Goal: Transaction & Acquisition: Obtain resource

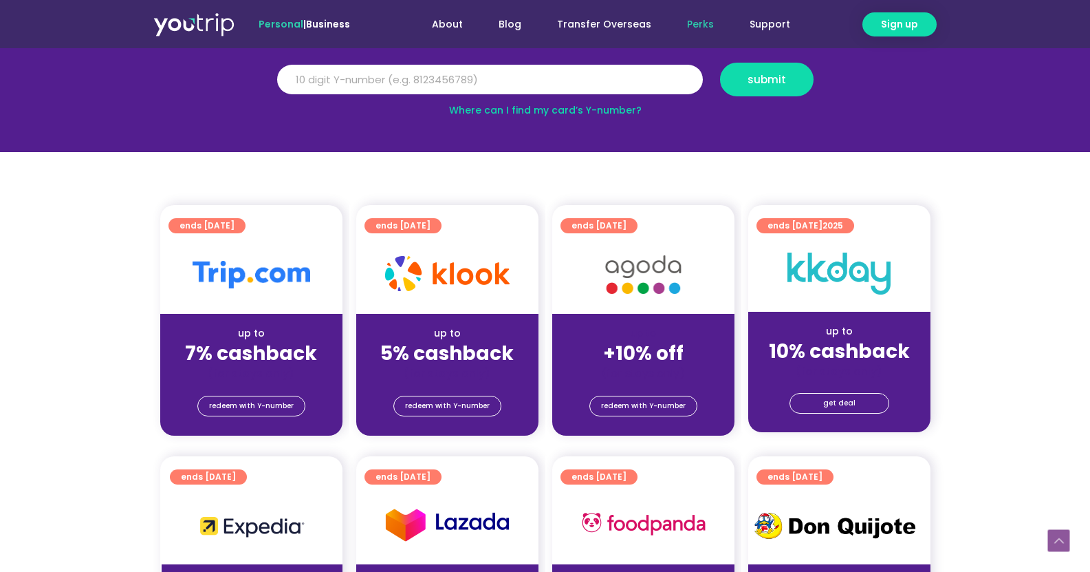
scroll to position [275, 0]
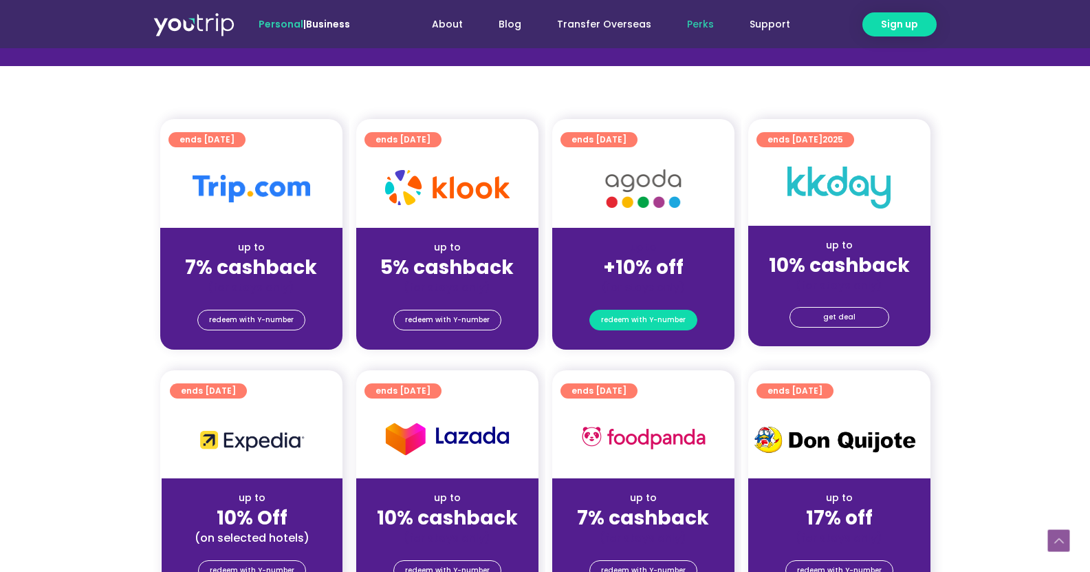
click at [669, 323] on span "redeem with Y-number" at bounding box center [643, 319] width 85 height 19
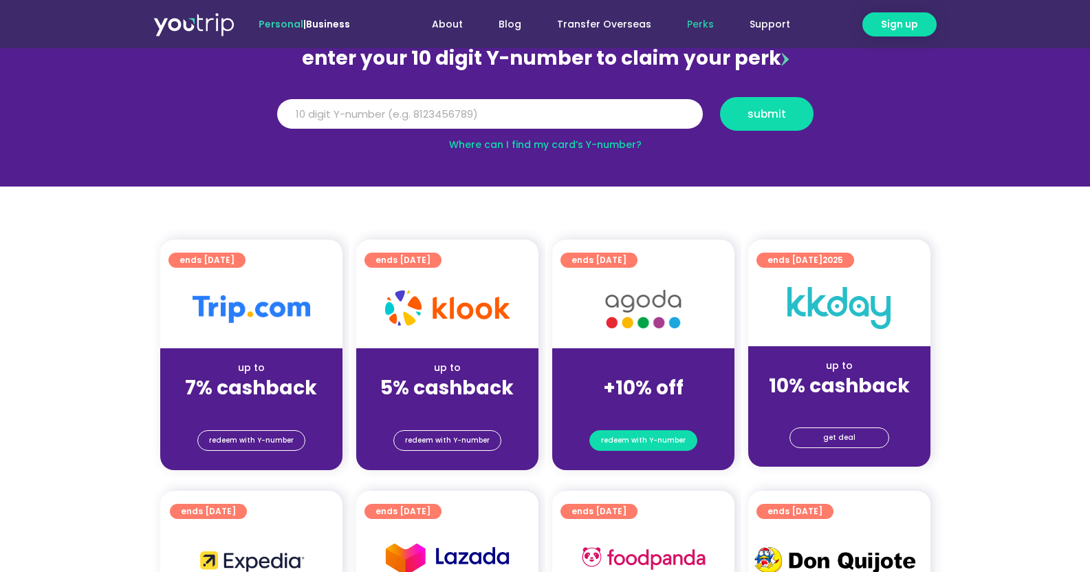
scroll to position [151, 0]
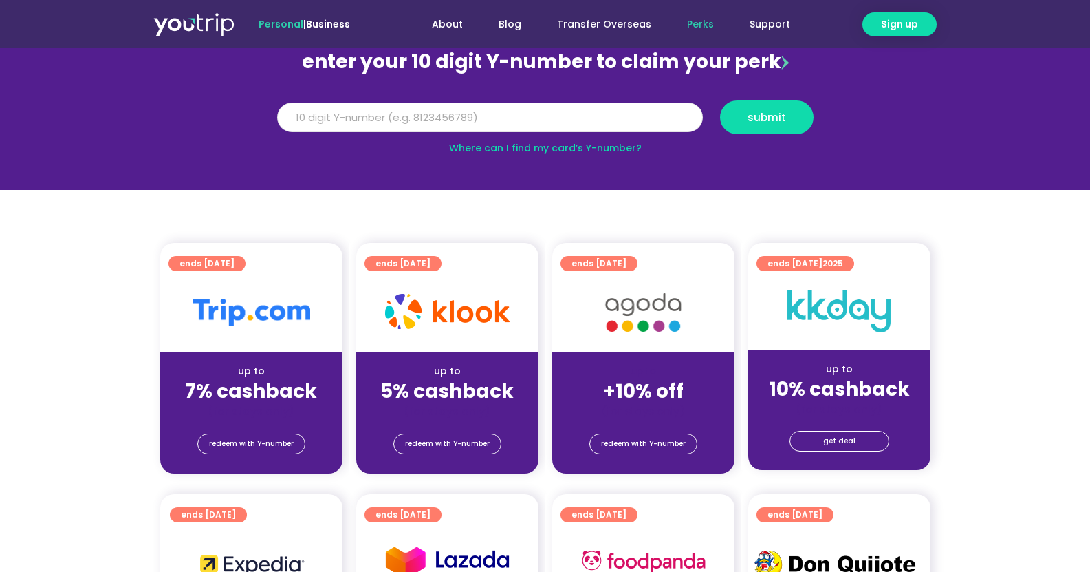
click at [532, 122] on input "Y Number" at bounding box center [490, 118] width 426 height 30
click at [280, 115] on input "-8165664383" at bounding box center [490, 118] width 426 height 30
click at [305, 116] on input "8165664383" at bounding box center [490, 118] width 426 height 30
drag, startPoint x: 312, startPoint y: 116, endPoint x: 273, endPoint y: 120, distance: 39.4
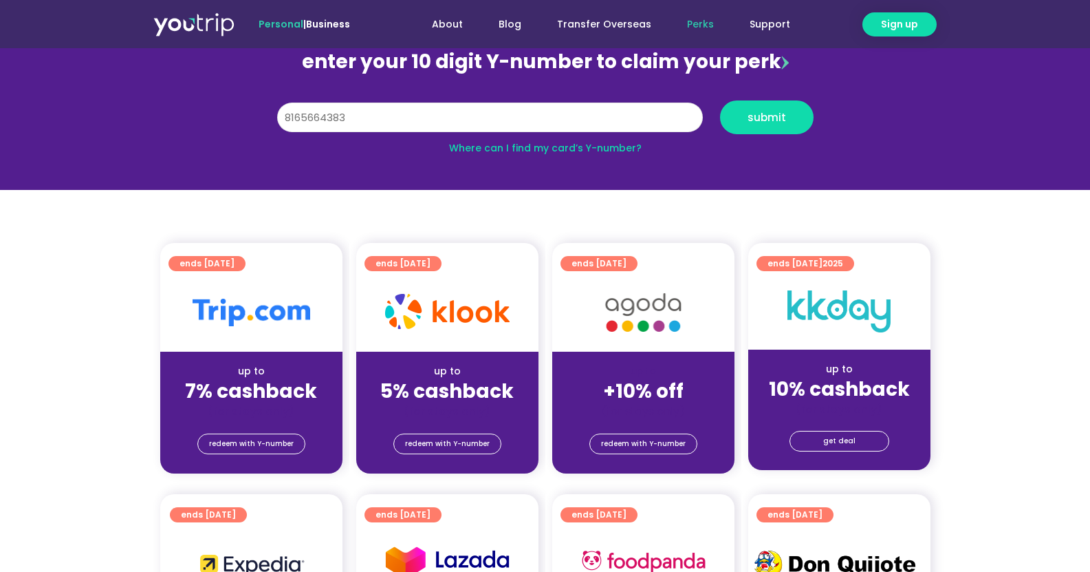
click at [273, 120] on div "Y Number 8165664383" at bounding box center [489, 117] width 443 height 34
type input "8165664383"
click at [773, 112] on span "submit" at bounding box center [767, 117] width 39 height 10
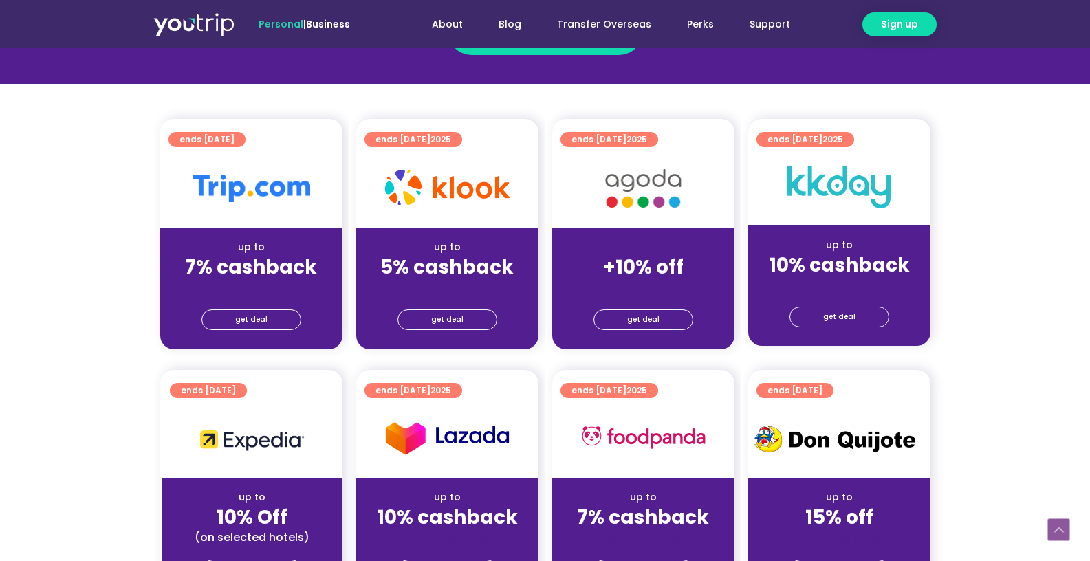
scroll to position [275, 0]
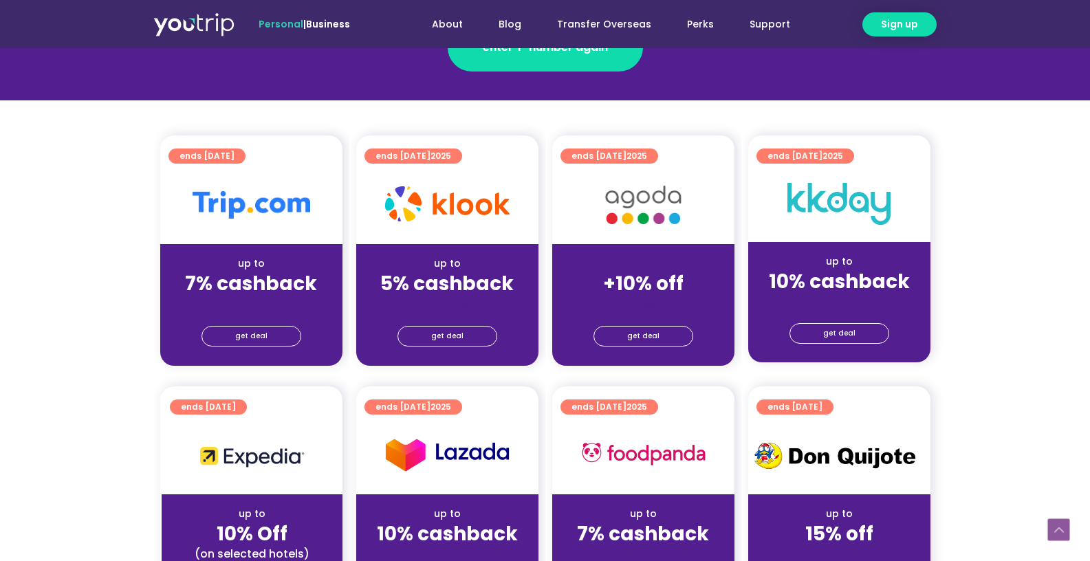
click at [638, 233] on img at bounding box center [643, 205] width 110 height 56
click at [633, 337] on span "get deal" at bounding box center [643, 336] width 32 height 19
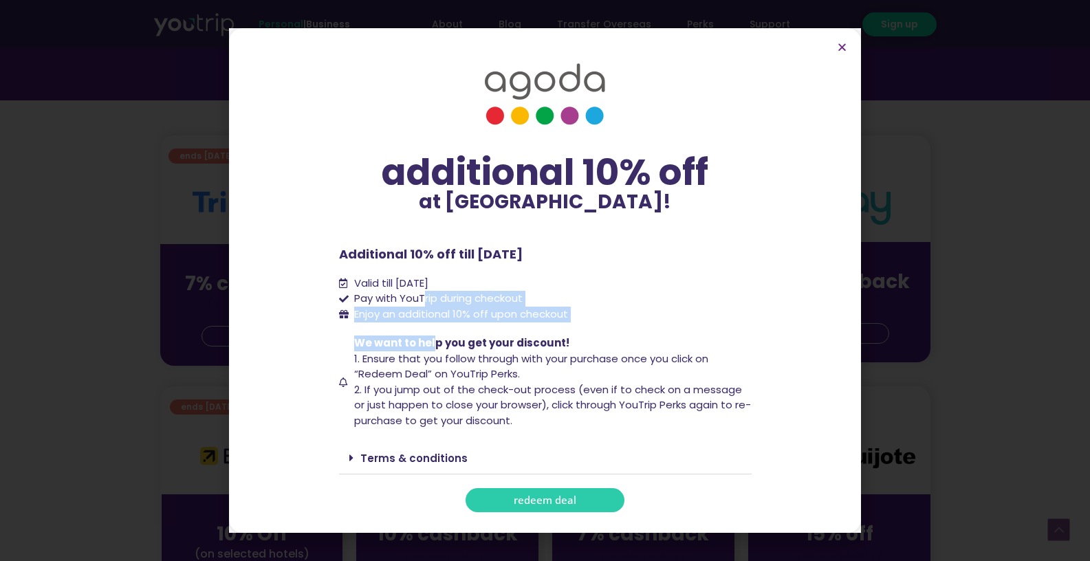
drag, startPoint x: 423, startPoint y: 299, endPoint x: 440, endPoint y: 360, distance: 62.9
click at [432, 349] on div "additional 10% off at [GEOGRAPHIC_DATA]! additional 10% off at [GEOGRAPHIC_DATA…" at bounding box center [545, 281] width 413 height 464
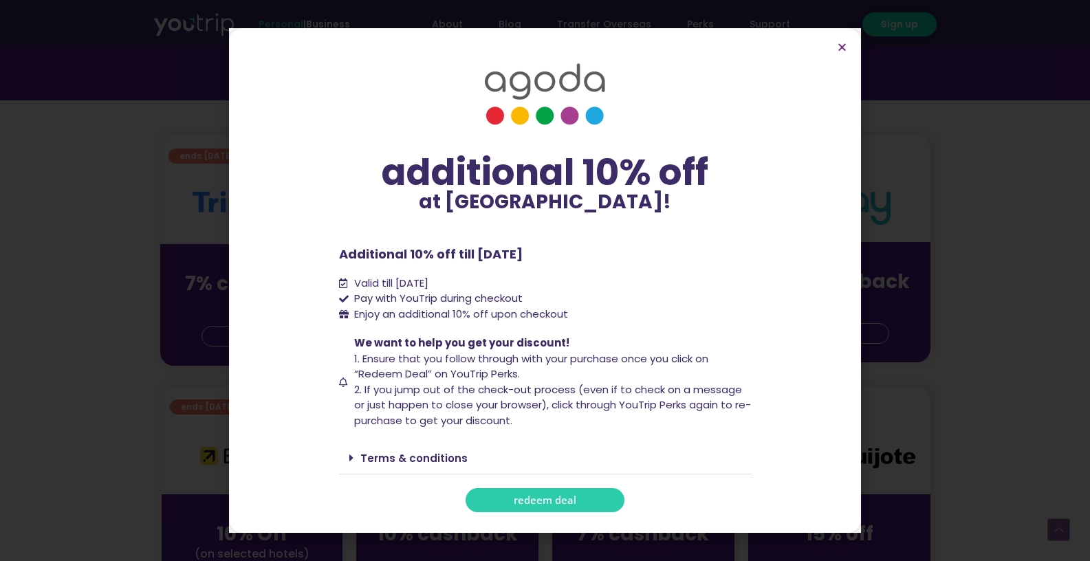
click at [448, 388] on span "2. If you jump out of the check-out process (even if to check on a message or j…" at bounding box center [552, 405] width 397 height 45
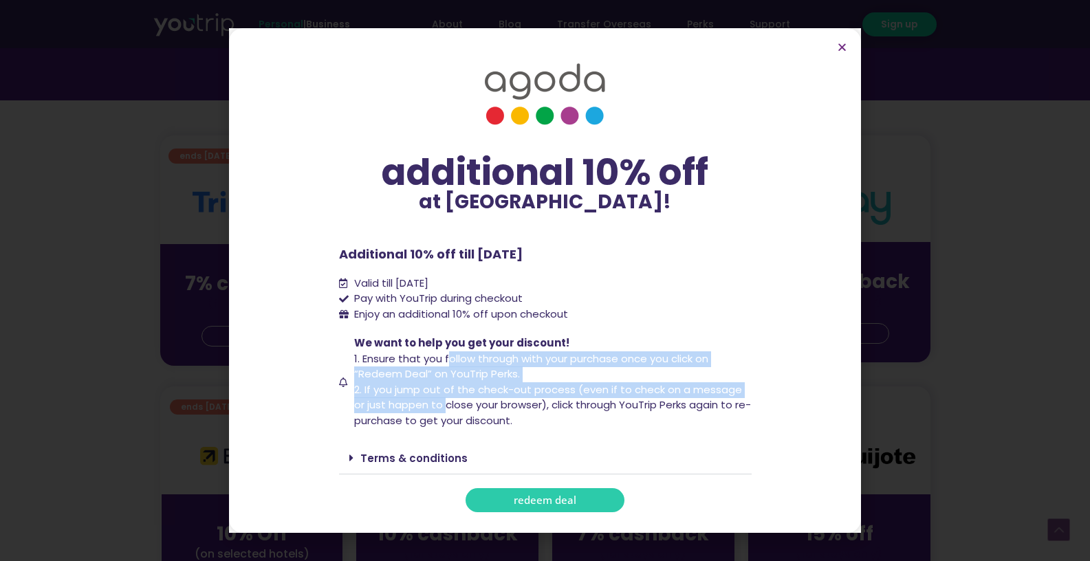
drag, startPoint x: 449, startPoint y: 358, endPoint x: 447, endPoint y: 407, distance: 48.2
click at [447, 407] on span "We want to help you get your discount! 1. Ensure that you follow through with y…" at bounding box center [551, 382] width 401 height 93
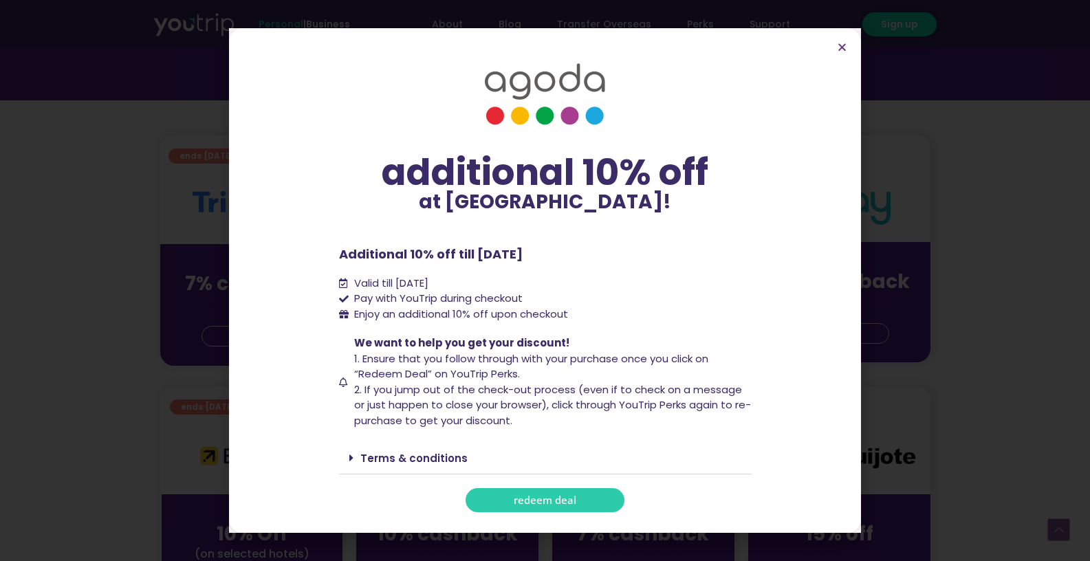
click at [451, 432] on div "additional 10% off at [GEOGRAPHIC_DATA]! additional 10% off at [GEOGRAPHIC_DATA…" at bounding box center [545, 281] width 413 height 464
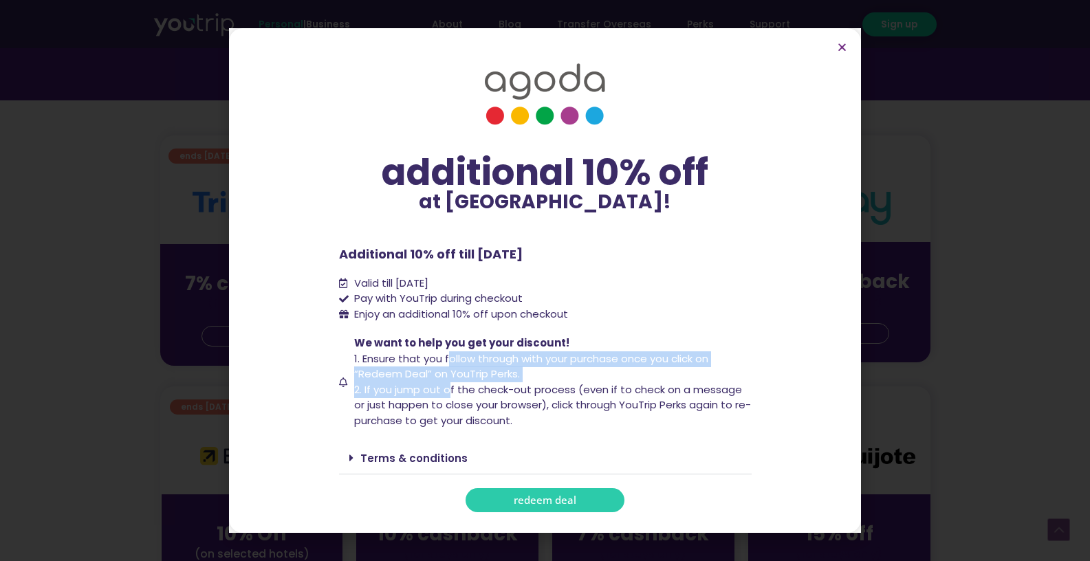
drag, startPoint x: 447, startPoint y: 352, endPoint x: 452, endPoint y: 385, distance: 33.4
click at [452, 385] on span "We want to help you get your discount! 1. Ensure that you follow through with y…" at bounding box center [551, 382] width 401 height 93
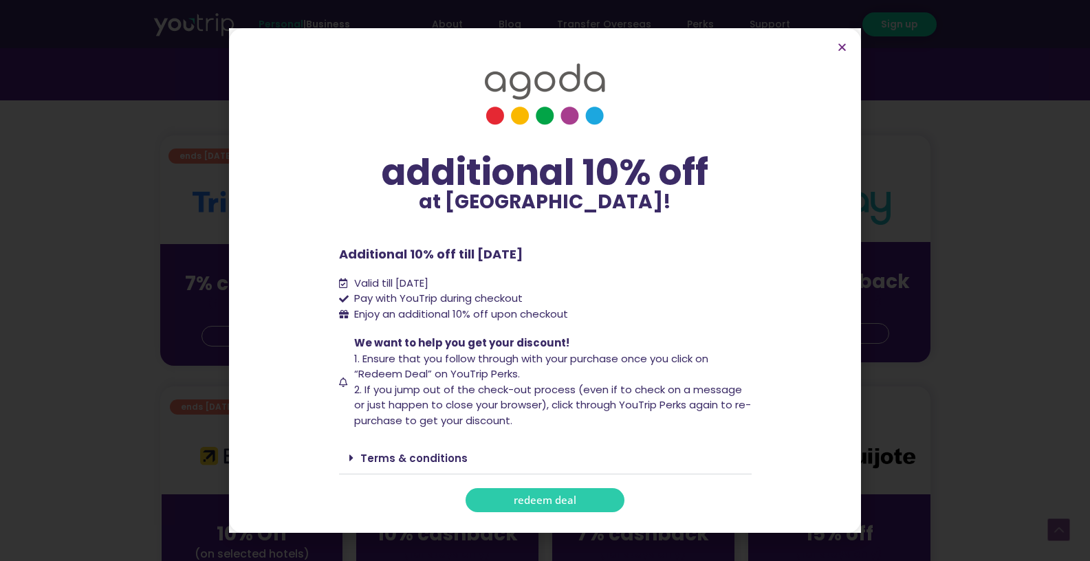
click at [466, 418] on span "2. If you jump out of the check-out process (even if to check on a message or j…" at bounding box center [552, 405] width 397 height 45
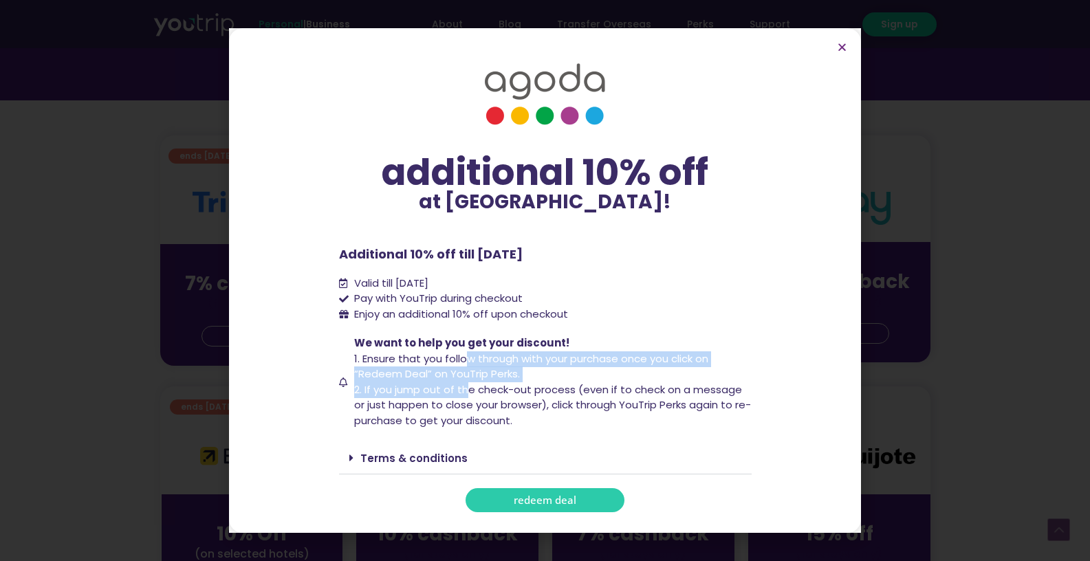
drag, startPoint x: 469, startPoint y: 359, endPoint x: 470, endPoint y: 387, distance: 28.2
click at [470, 387] on span "We want to help you get your discount! 1. Ensure that you follow through with y…" at bounding box center [551, 382] width 401 height 93
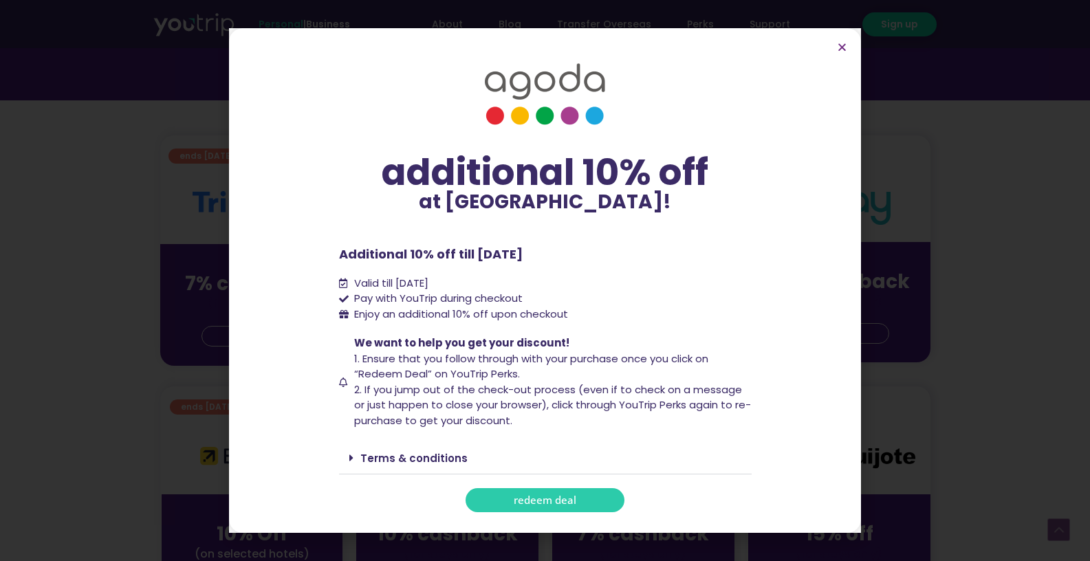
click at [475, 411] on span "2. If you jump out of the check-out process (even if to check on a message or j…" at bounding box center [552, 405] width 397 height 45
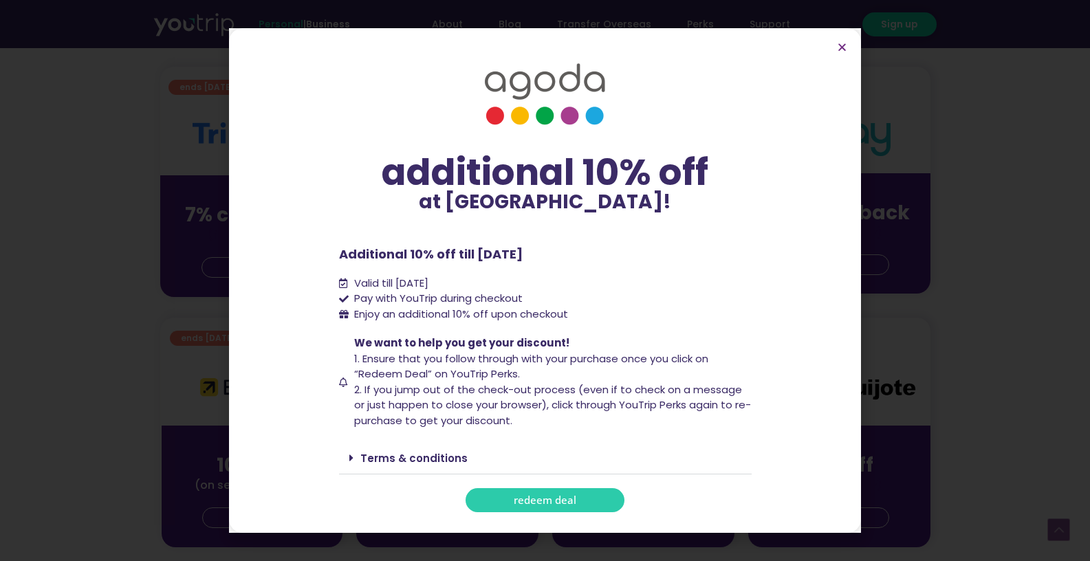
click at [400, 449] on div "Terms & conditions" at bounding box center [545, 458] width 413 height 32
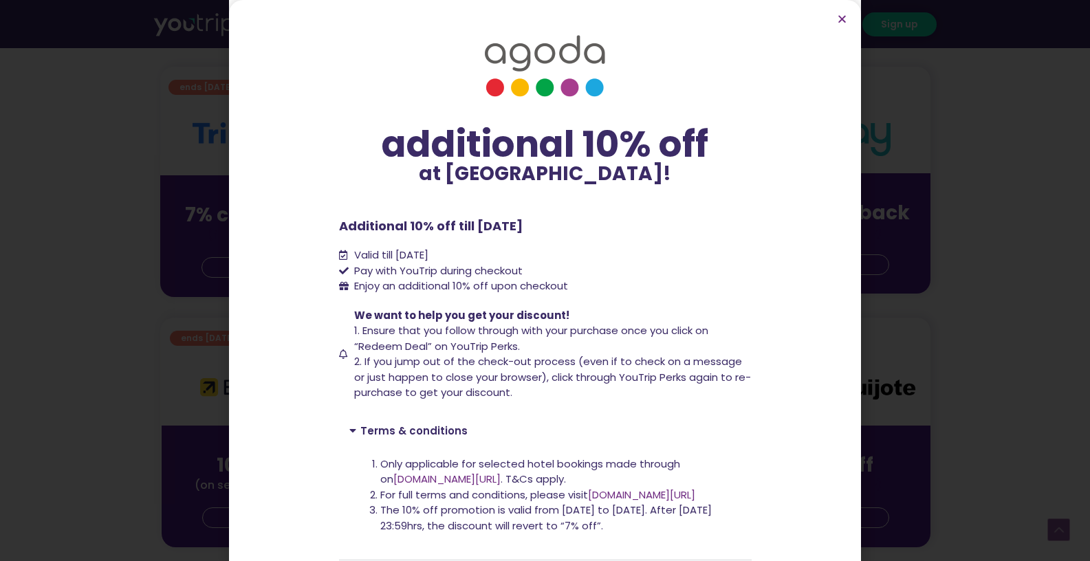
scroll to position [47, 0]
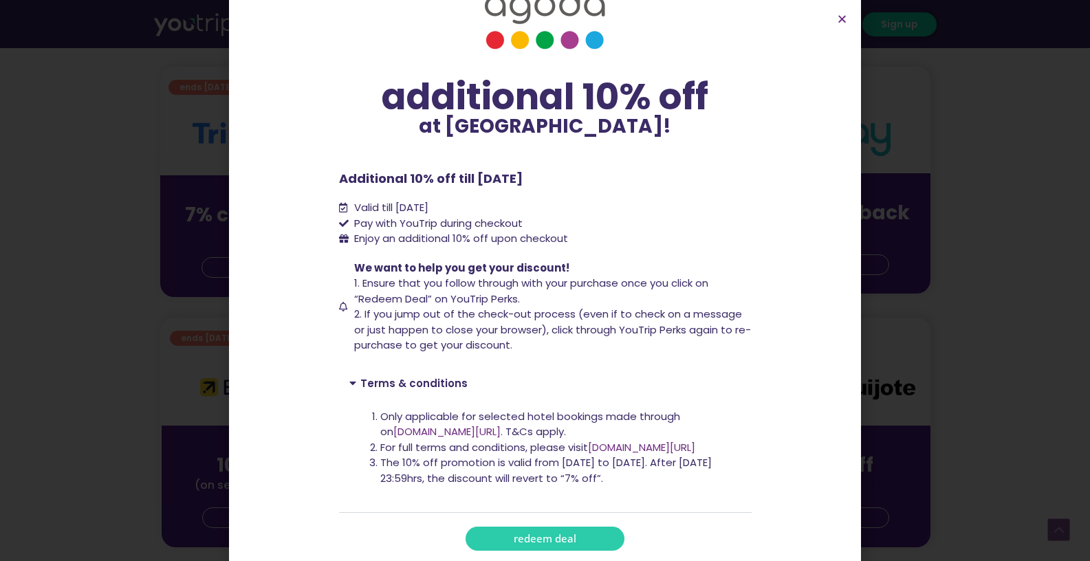
click at [516, 542] on span "redeem deal" at bounding box center [545, 539] width 63 height 10
